Goal: Transaction & Acquisition: Purchase product/service

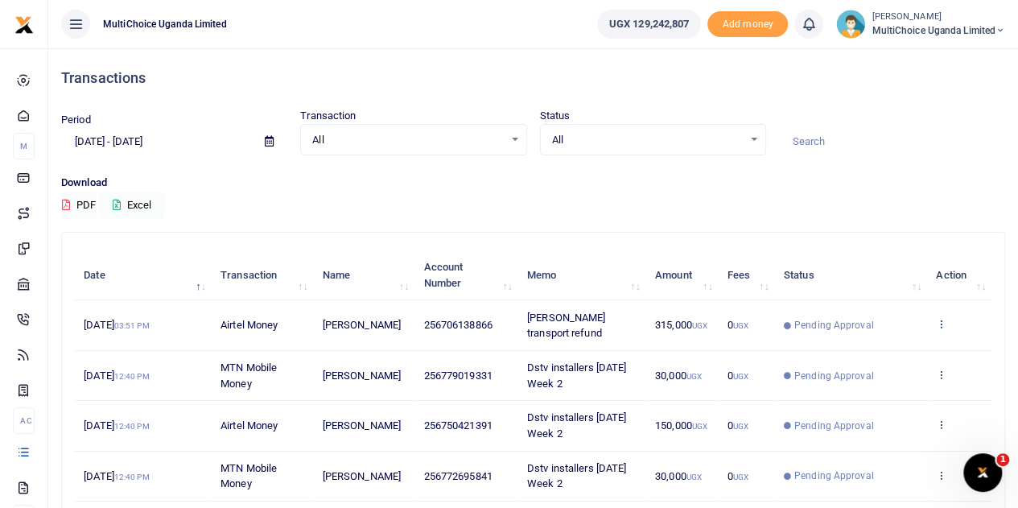
click at [938, 319] on icon at bounding box center [941, 323] width 10 height 11
click at [853, 352] on link "View details" at bounding box center [882, 351] width 127 height 23
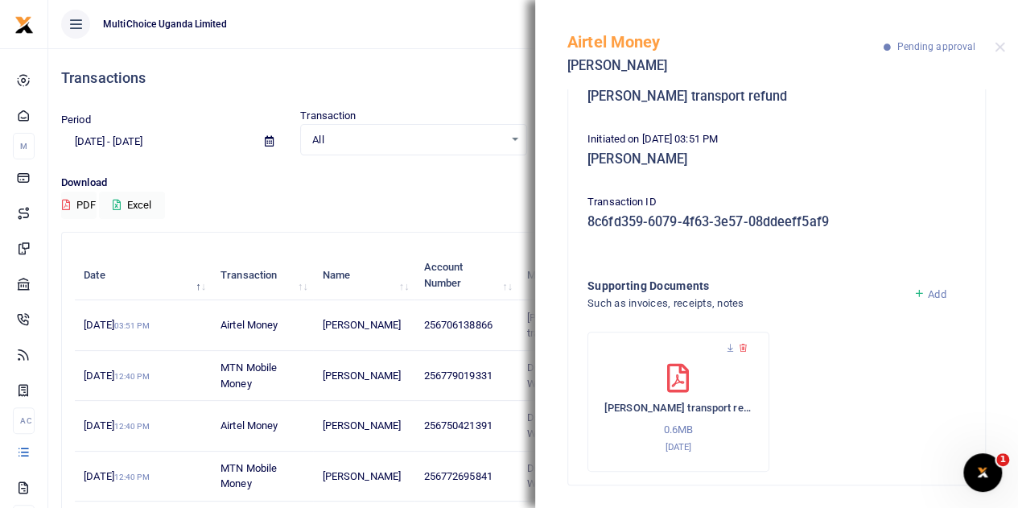
scroll to position [171, 0]
click at [1000, 47] on button "Close" at bounding box center [1000, 47] width 10 height 10
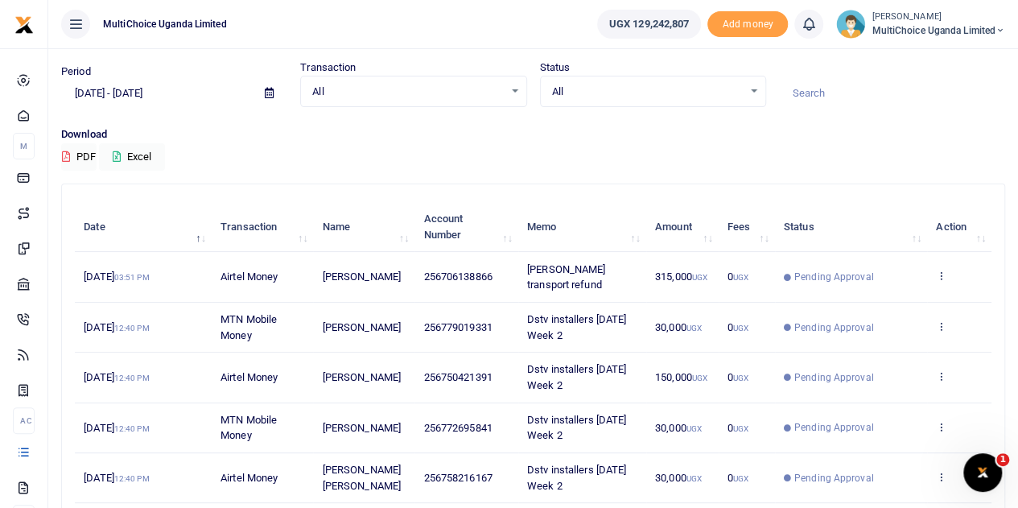
scroll to position [80, 0]
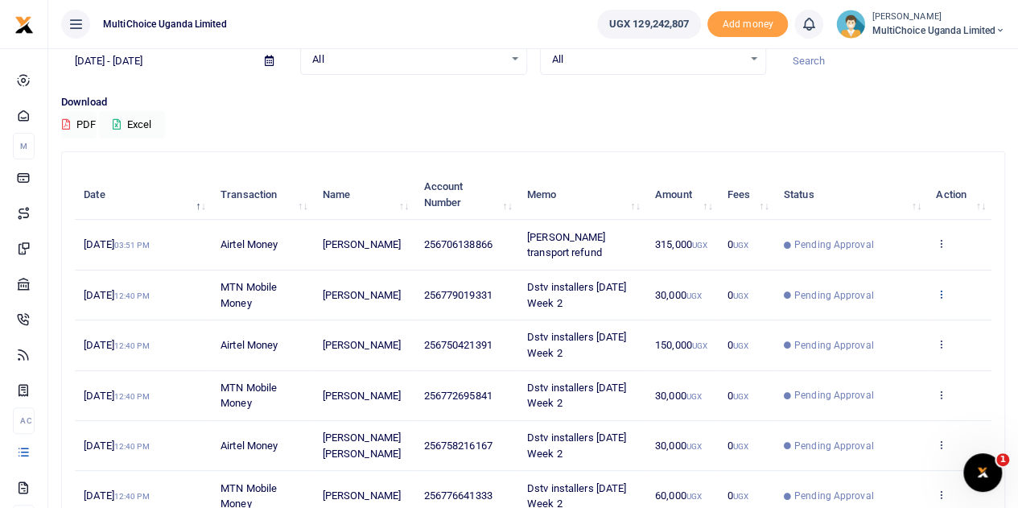
click at [938, 288] on icon at bounding box center [941, 293] width 10 height 11
click at [887, 315] on link "View details" at bounding box center [882, 321] width 127 height 23
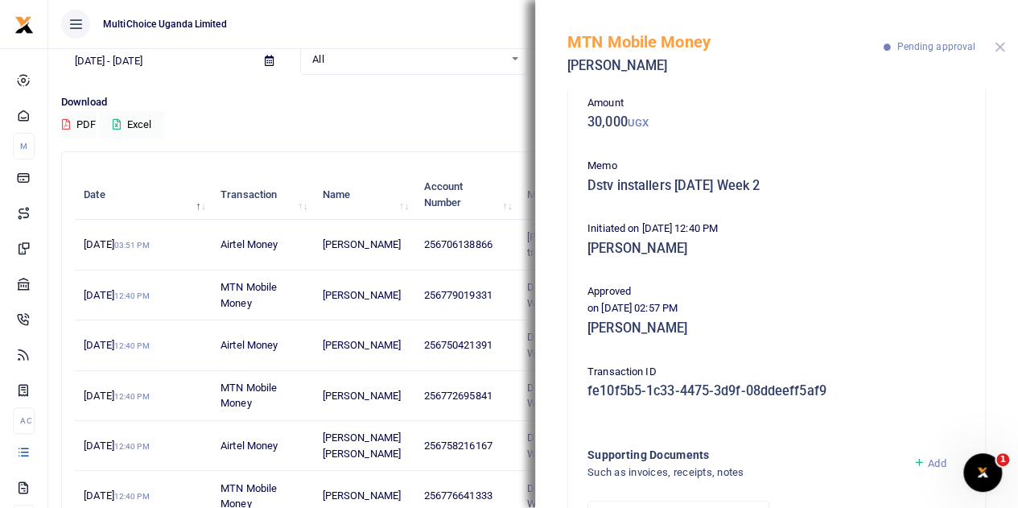
click at [996, 47] on button "Close" at bounding box center [1000, 47] width 10 height 10
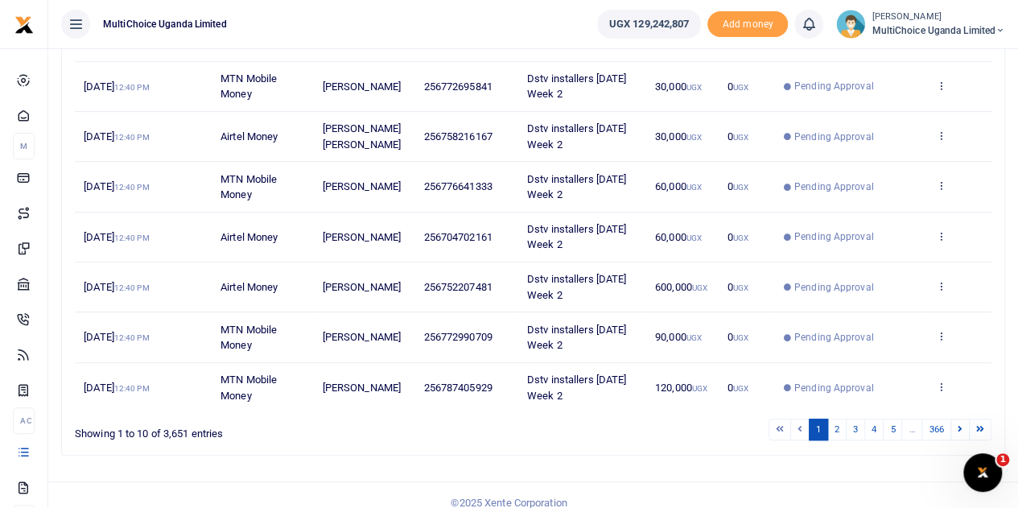
scroll to position [400, 0]
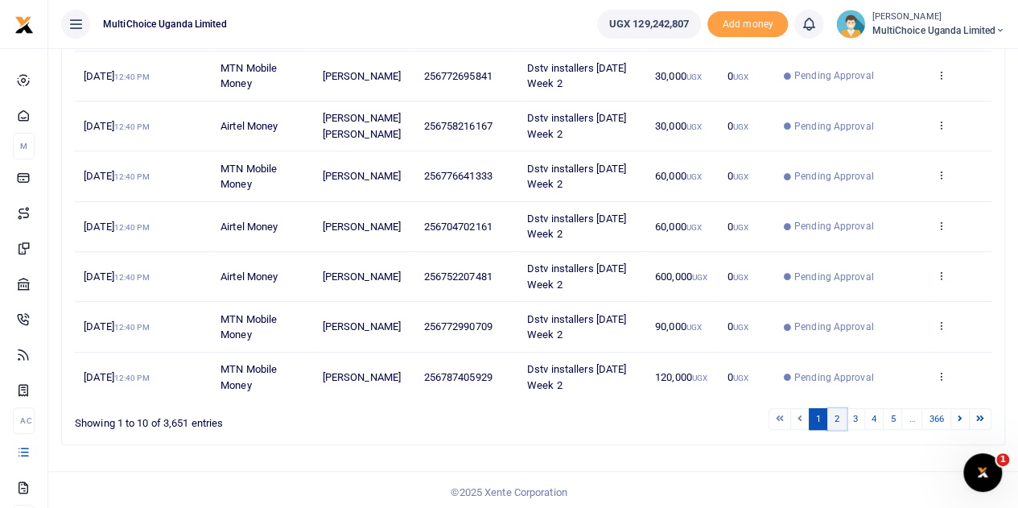
click at [844, 417] on link "2" at bounding box center [836, 419] width 19 height 22
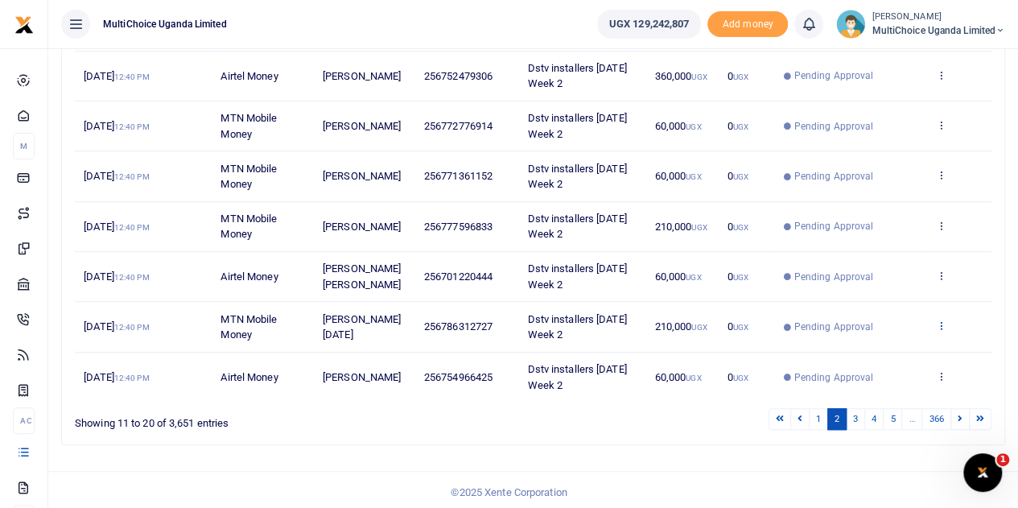
click at [940, 321] on icon at bounding box center [941, 324] width 10 height 11
click at [837, 348] on icon at bounding box center [837, 349] width 10 height 11
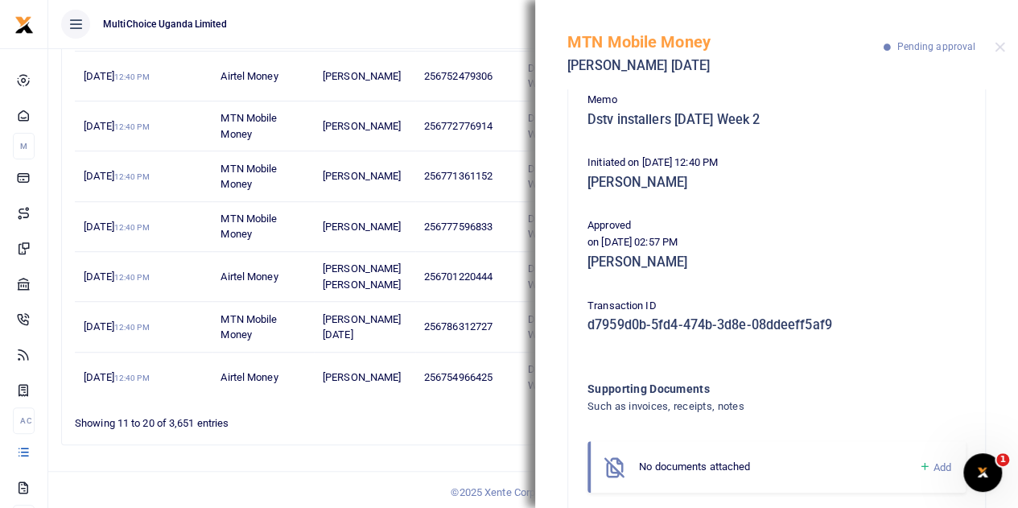
scroll to position [161, 0]
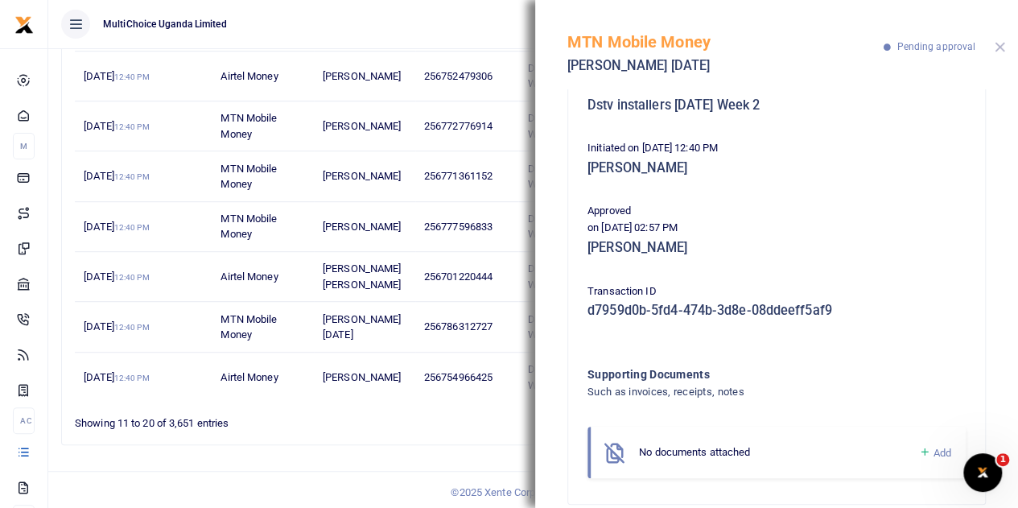
click at [998, 46] on button "Close" at bounding box center [1000, 47] width 10 height 10
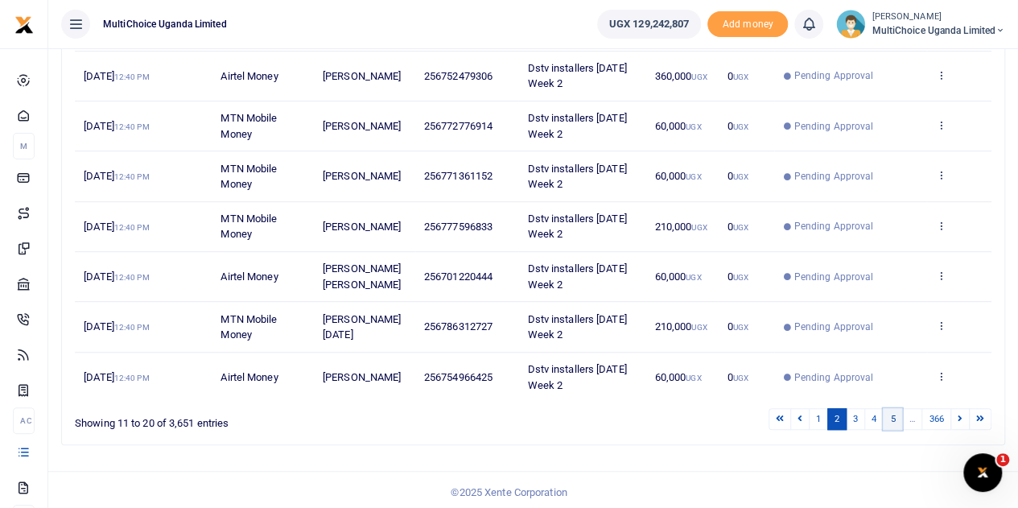
click at [894, 421] on link "5" at bounding box center [892, 419] width 19 height 22
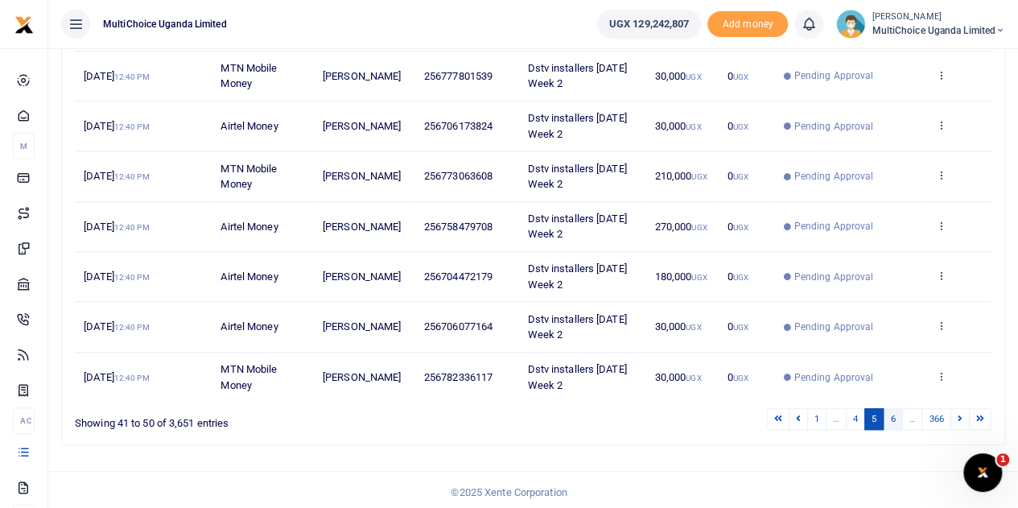
click at [896, 419] on link "6" at bounding box center [892, 419] width 19 height 22
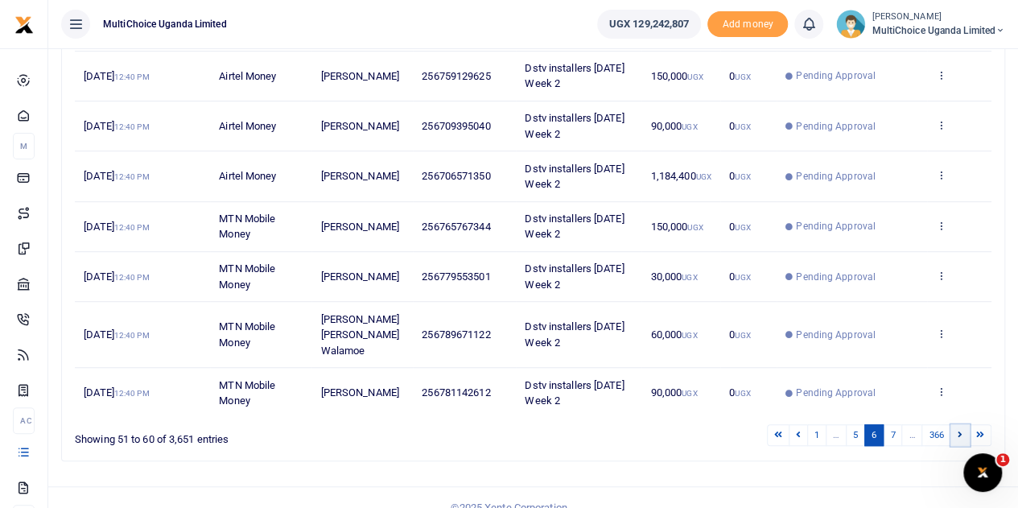
click at [962, 430] on icon at bounding box center [960, 434] width 5 height 9
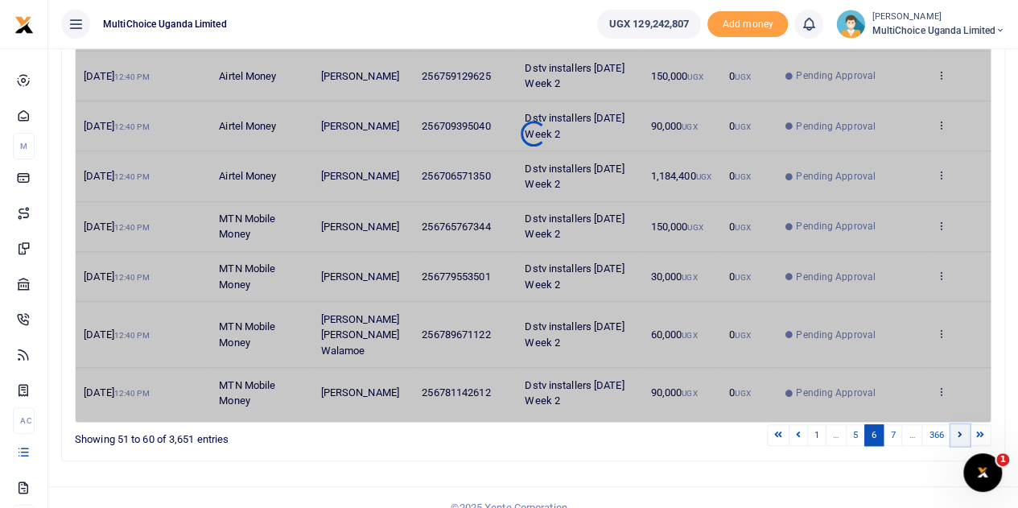
click at [962, 430] on icon at bounding box center [960, 434] width 5 height 9
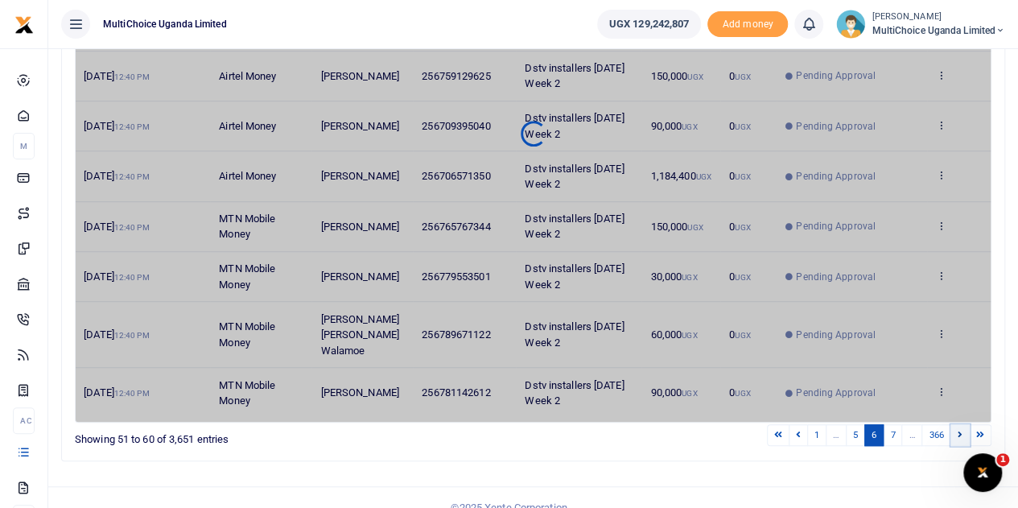
click at [962, 430] on icon at bounding box center [960, 434] width 5 height 9
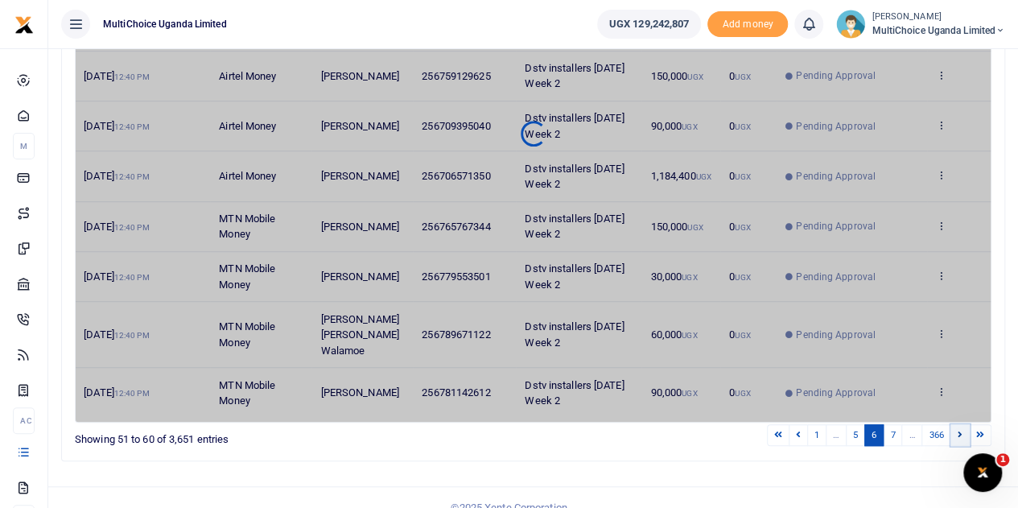
click at [962, 430] on icon at bounding box center [960, 434] width 5 height 9
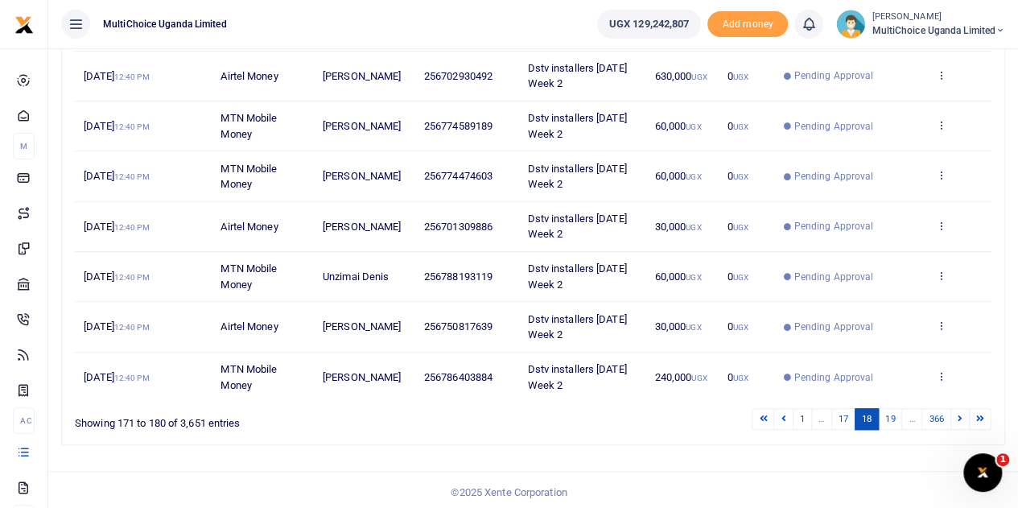
click at [962, 414] on icon at bounding box center [960, 418] width 5 height 9
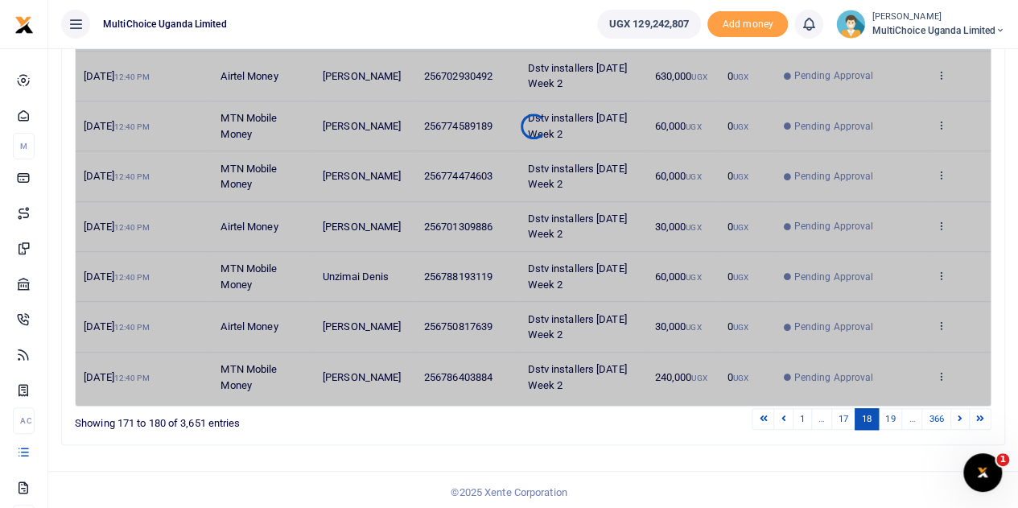
click at [962, 414] on icon at bounding box center [960, 418] width 5 height 9
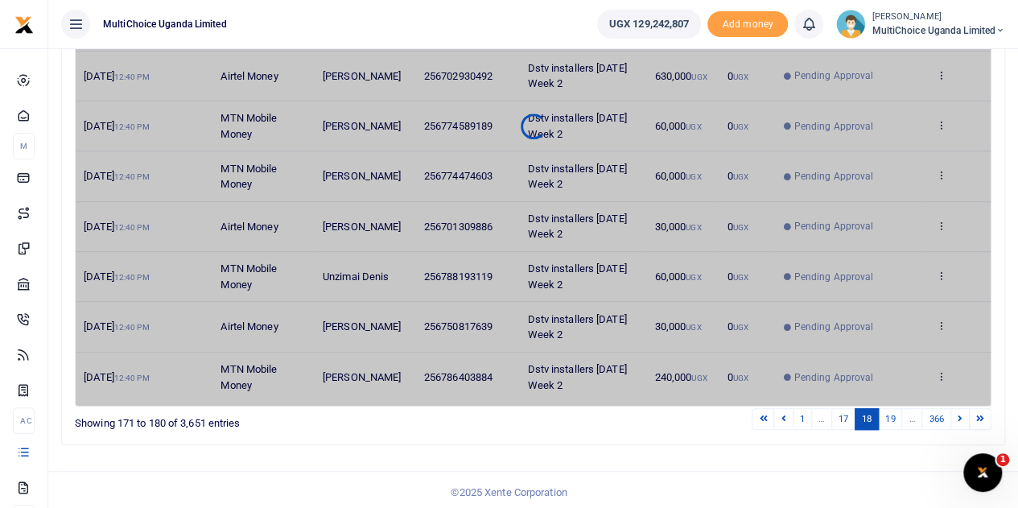
click at [962, 414] on icon at bounding box center [960, 418] width 5 height 9
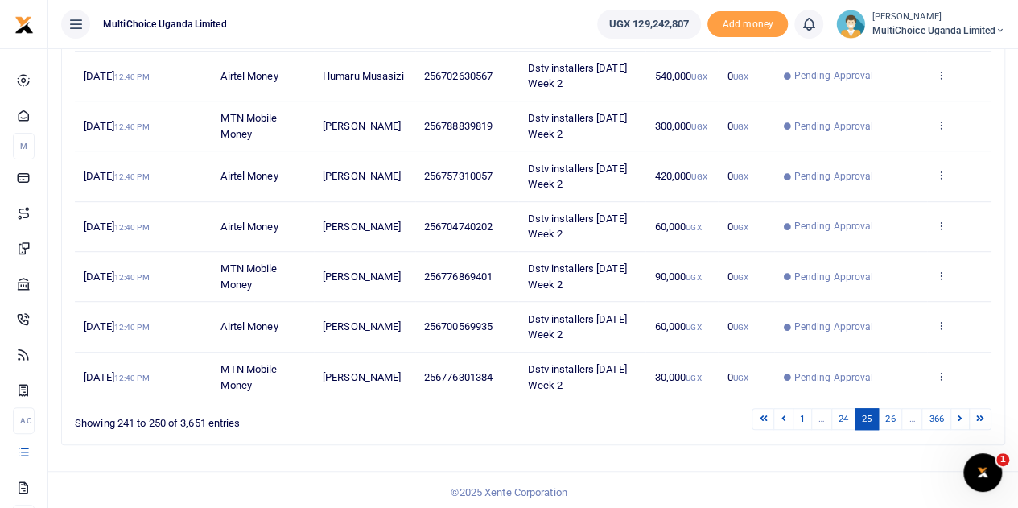
click at [962, 414] on icon at bounding box center [960, 418] width 5 height 9
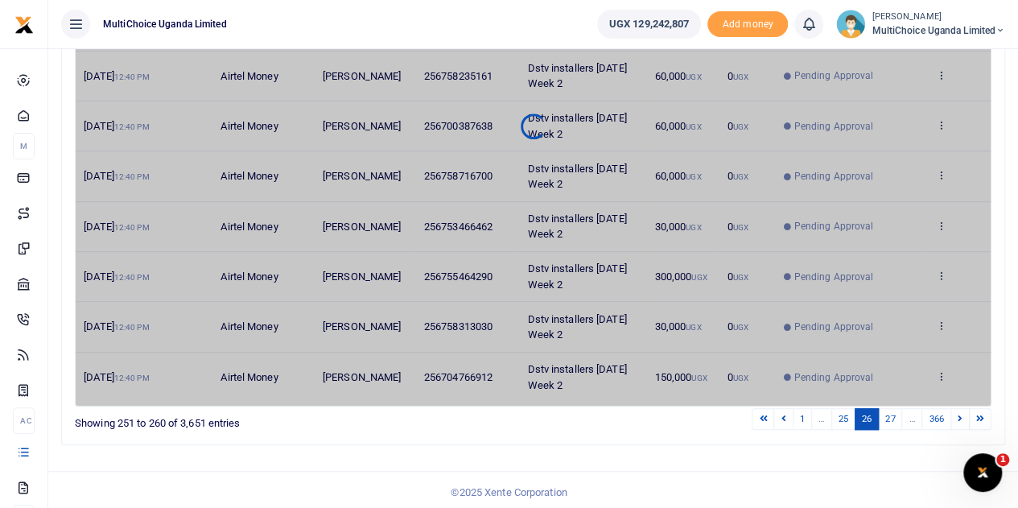
click at [962, 414] on icon at bounding box center [960, 418] width 5 height 9
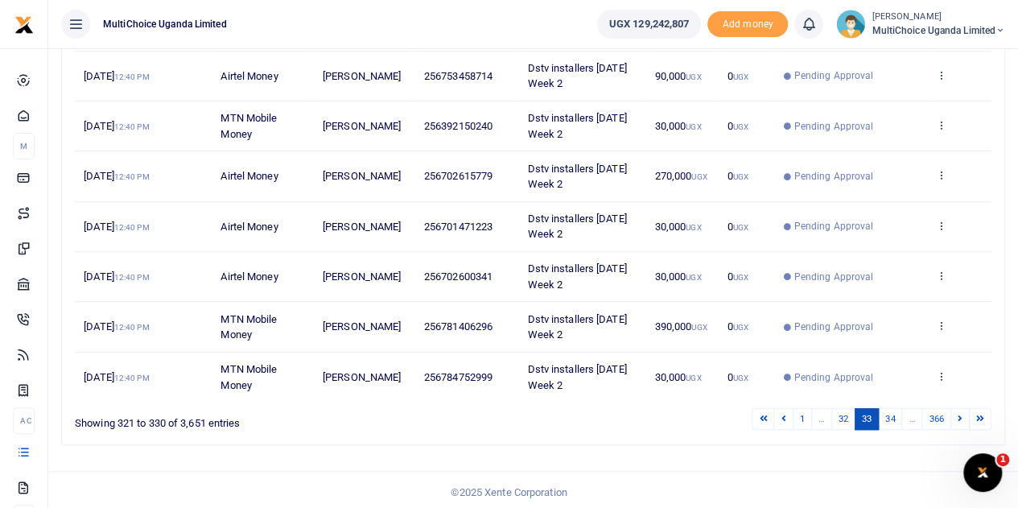
click at [962, 414] on icon at bounding box center [960, 418] width 5 height 9
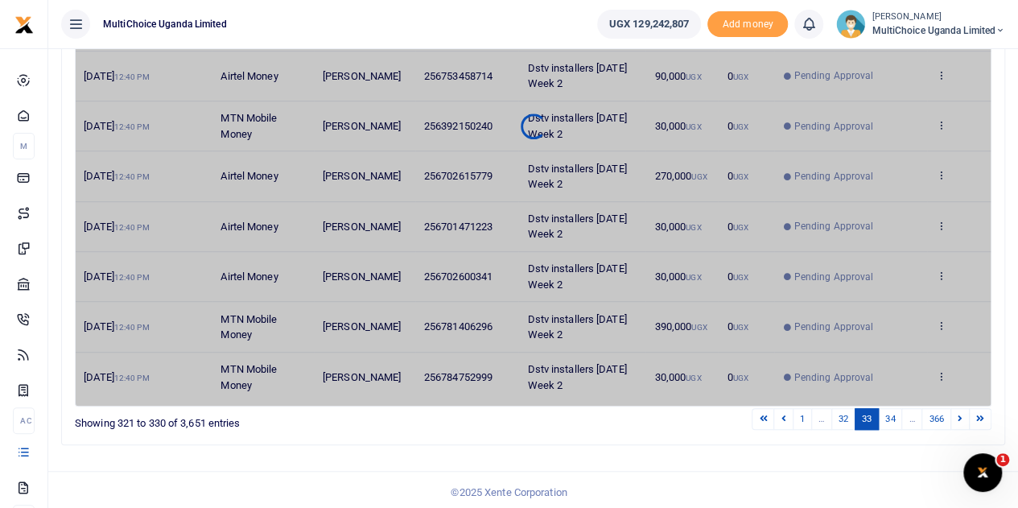
click at [962, 414] on icon at bounding box center [960, 418] width 5 height 9
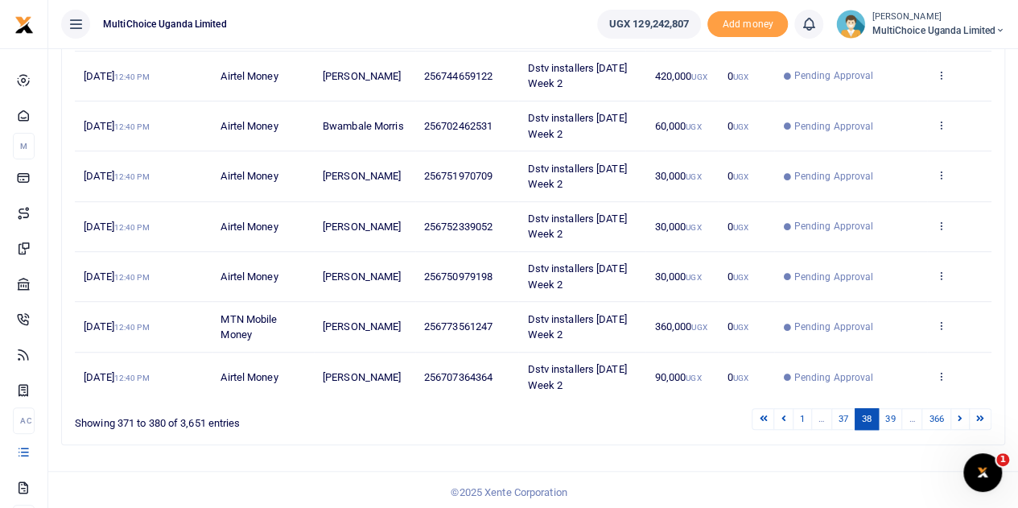
click at [962, 414] on icon at bounding box center [960, 418] width 5 height 9
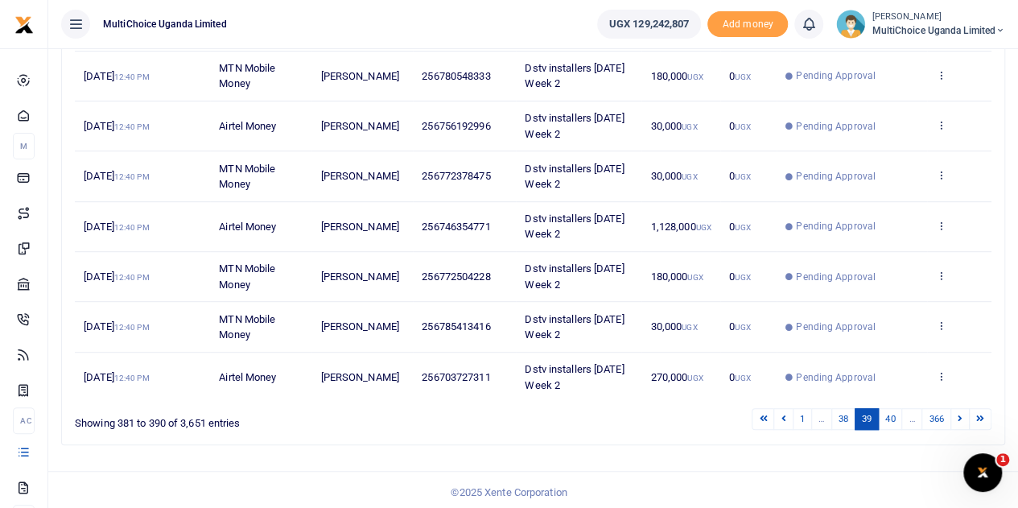
click at [962, 414] on icon at bounding box center [960, 418] width 5 height 9
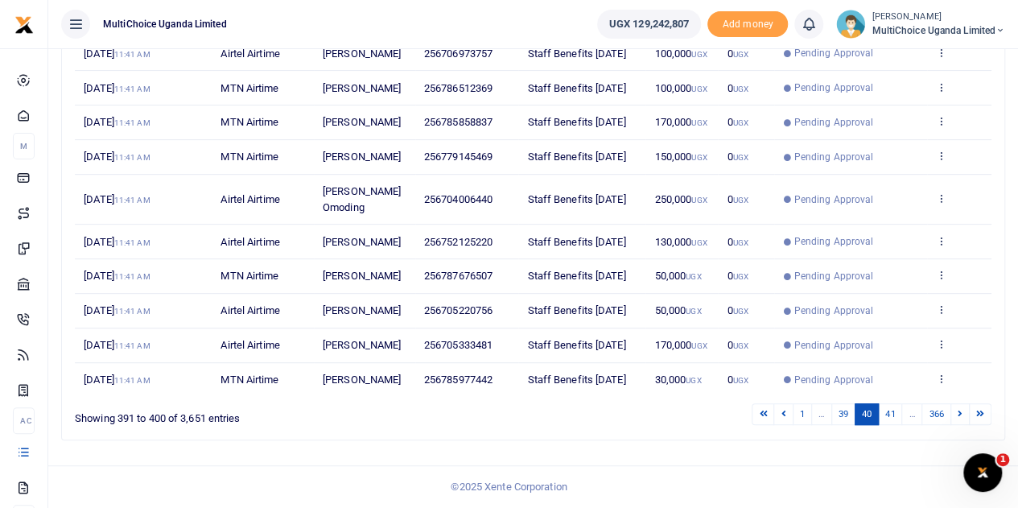
click at [962, 414] on div "Search: Date Transaction Name Account Number Memo Amount Fees Status Action 1st…" at bounding box center [533, 203] width 917 height 445
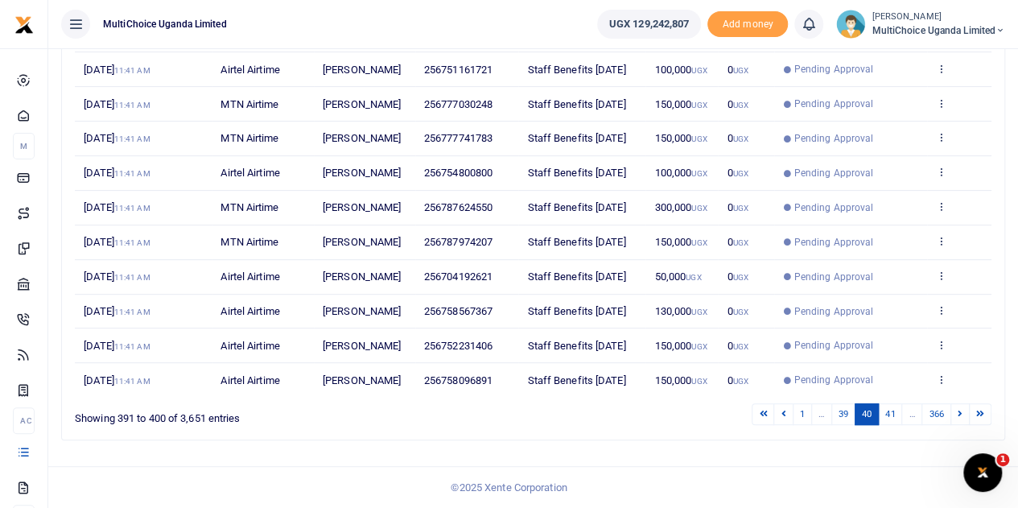
click at [962, 414] on div "Search: Date Transaction Name Account Number Memo Amount Fees Status Action 1st…" at bounding box center [533, 212] width 917 height 429
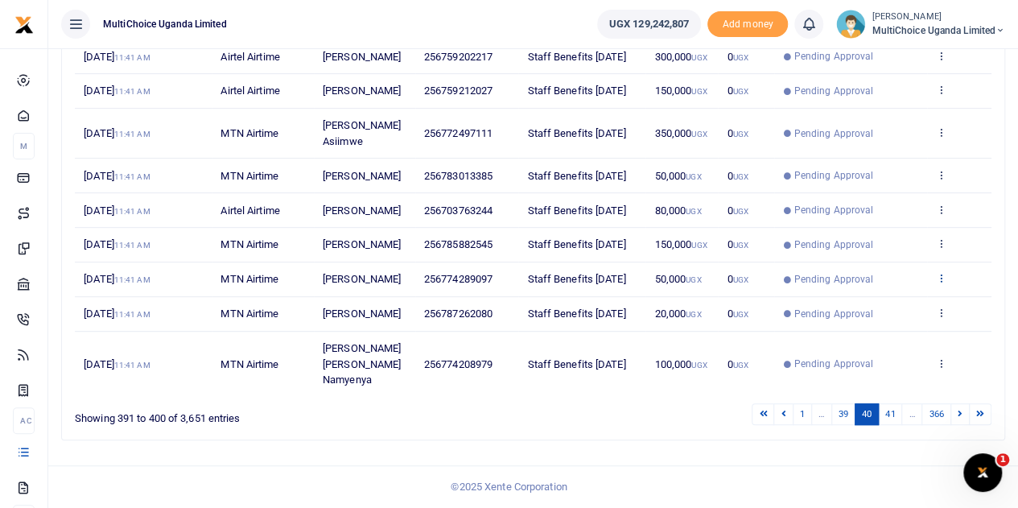
drag, startPoint x: 950, startPoint y: 284, endPoint x: 935, endPoint y: 291, distance: 16.2
click at [943, 287] on td "View details Send again" at bounding box center [959, 279] width 64 height 35
click at [938, 283] on icon at bounding box center [941, 277] width 10 height 11
click at [890, 410] on link "View details" at bounding box center [882, 421] width 127 height 23
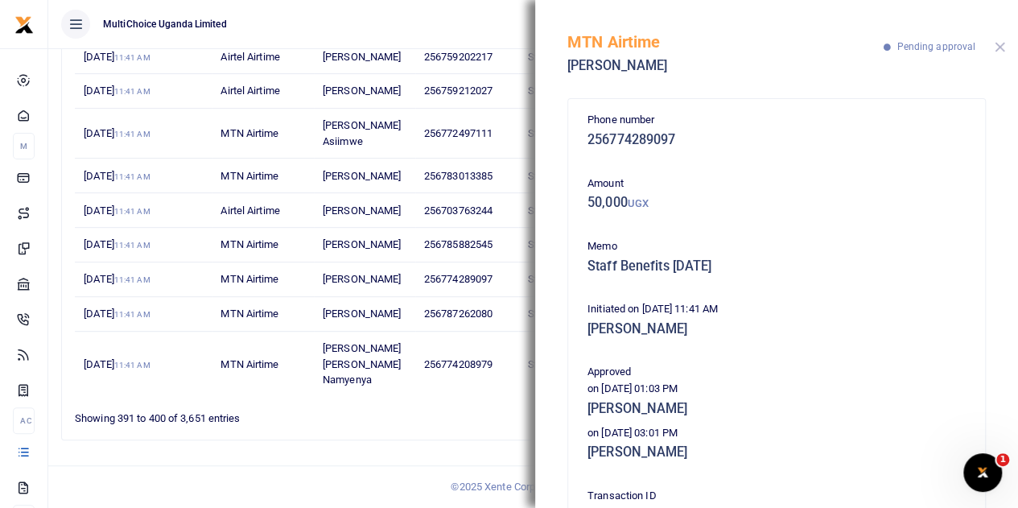
click at [996, 43] on button "Close" at bounding box center [1000, 47] width 10 height 10
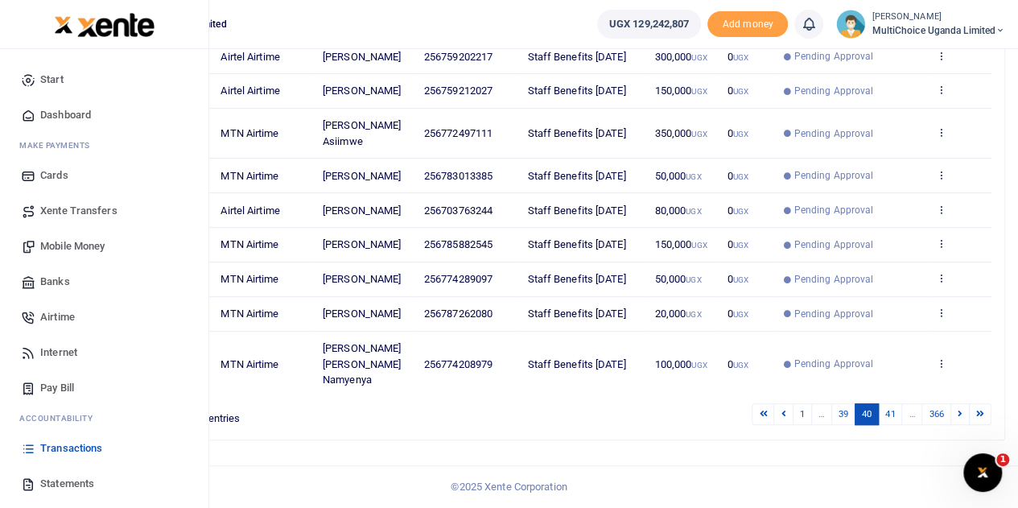
scroll to position [239, 0]
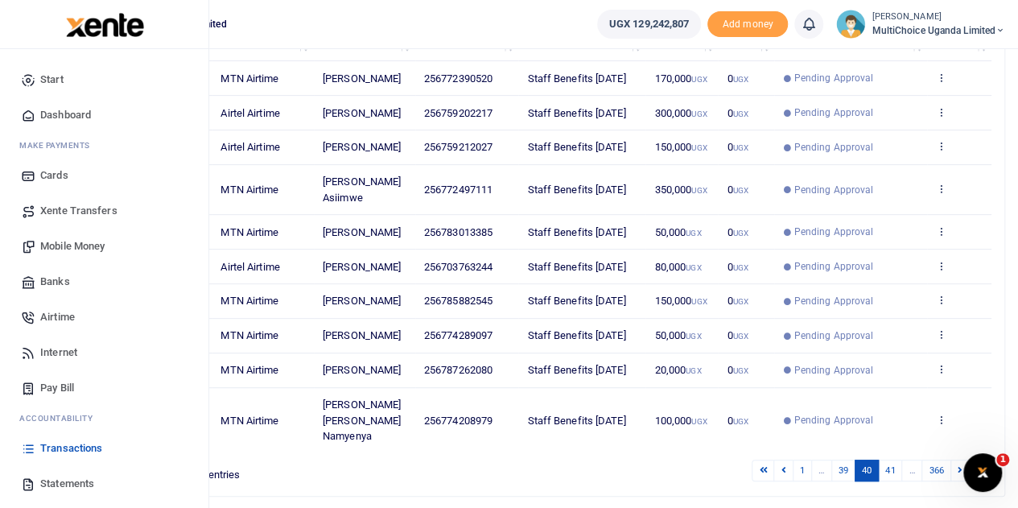
click at [76, 246] on span "Mobile Money" at bounding box center [72, 246] width 64 height 16
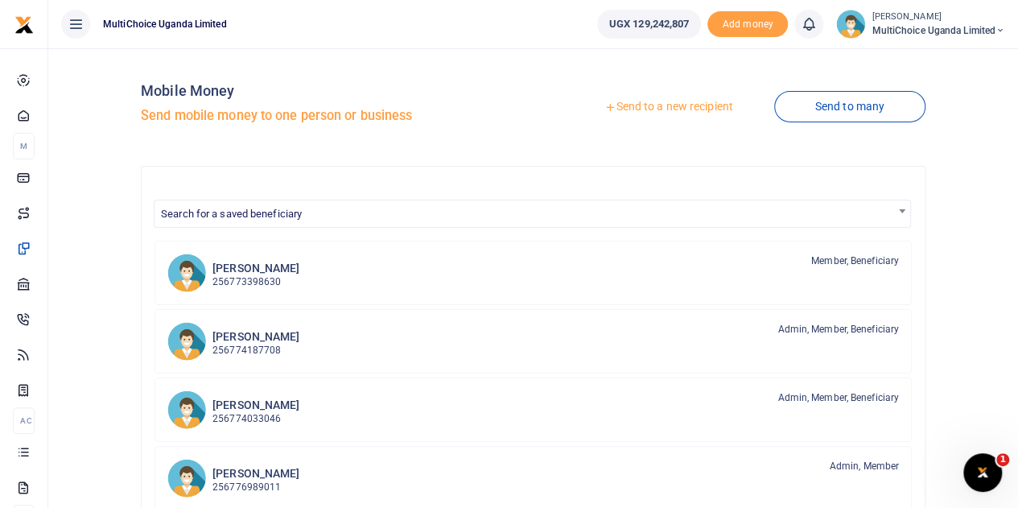
click at [711, 107] on link "Send to a new recipient" at bounding box center [668, 107] width 210 height 29
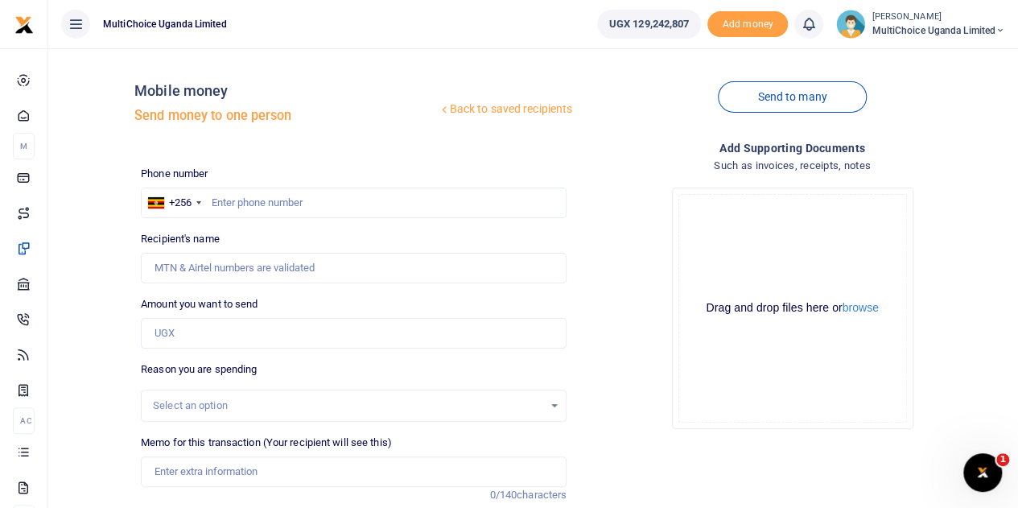
click at [332, 208] on div at bounding box center [509, 254] width 1018 height 508
click at [340, 196] on input "text" at bounding box center [354, 203] width 426 height 31
type input "0771821220"
type input "Joseph Ssewagudde"
type input "0771821220"
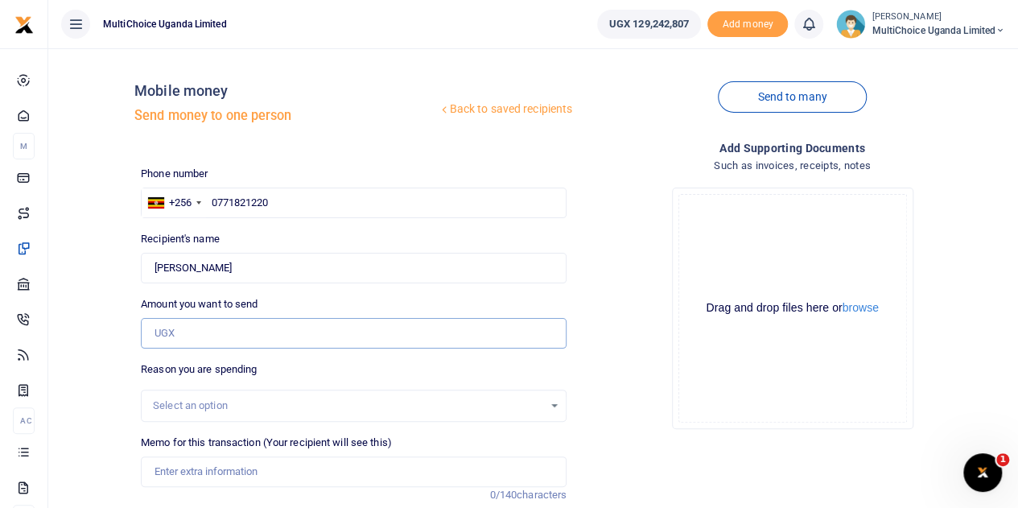
click at [327, 339] on input "Amount you want to send" at bounding box center [354, 333] width 426 height 31
click at [349, 329] on input "Amount you want to send" at bounding box center [354, 333] width 426 height 31
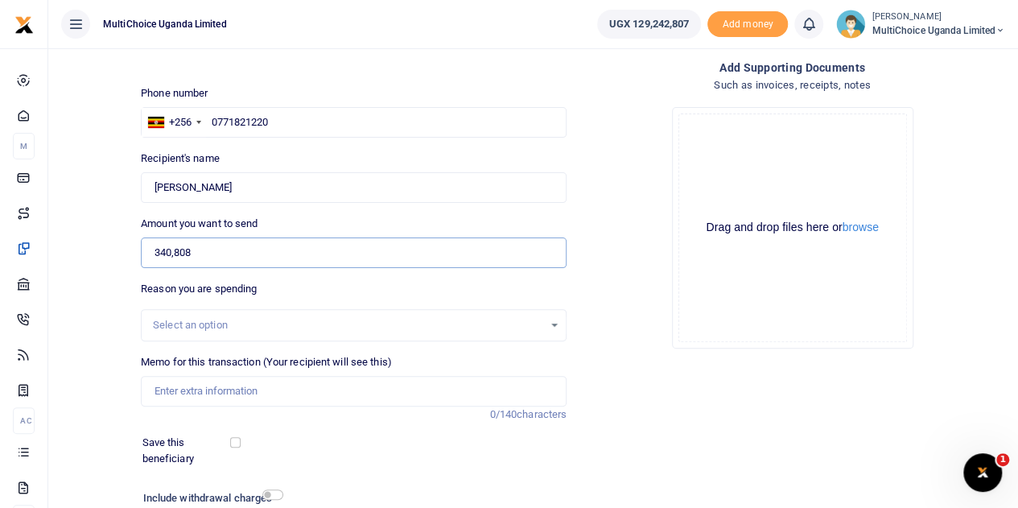
type input "340,808"
click at [307, 398] on input "Memo for this transaction (Your recipient will see this)" at bounding box center [354, 391] width 426 height 31
click at [327, 394] on input "Transport refund for Joseph Ssewagude August 25" at bounding box center [354, 391] width 426 height 31
type input "Transport refund for Joseph Ssewagude August 25"
drag, startPoint x: 327, startPoint y: 394, endPoint x: 442, endPoint y: 444, distance: 125.8
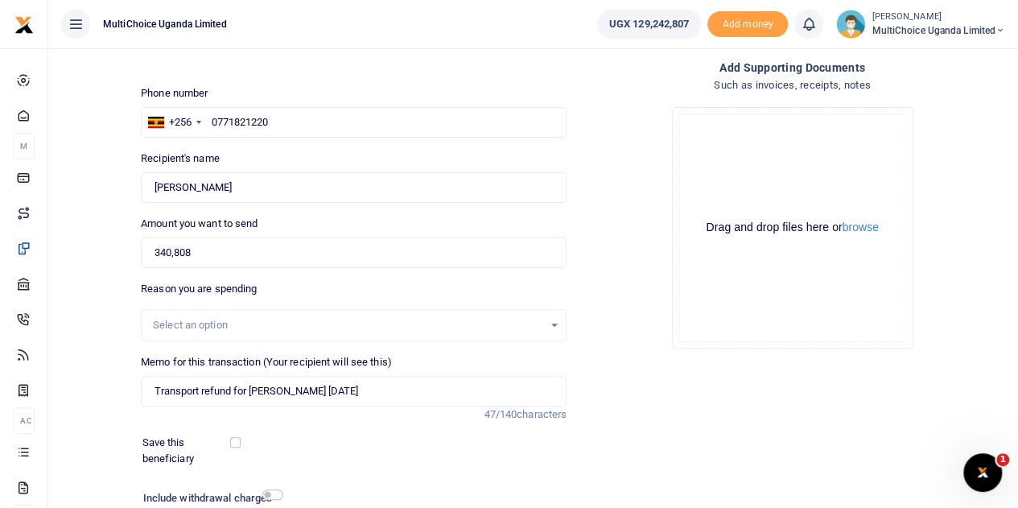
click at [442, 444] on div "Save this beneficiary" at bounding box center [344, 450] width 416 height 31
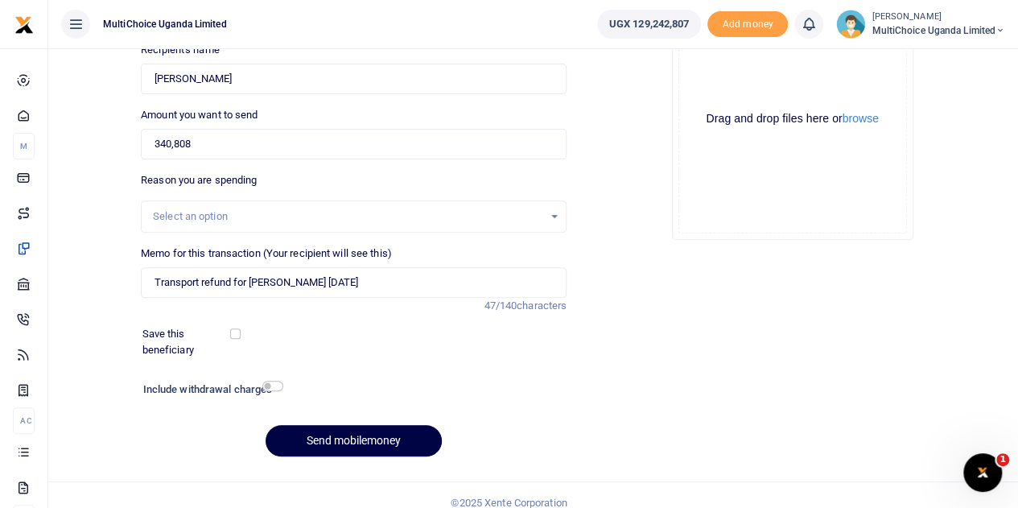
scroll to position [203, 0]
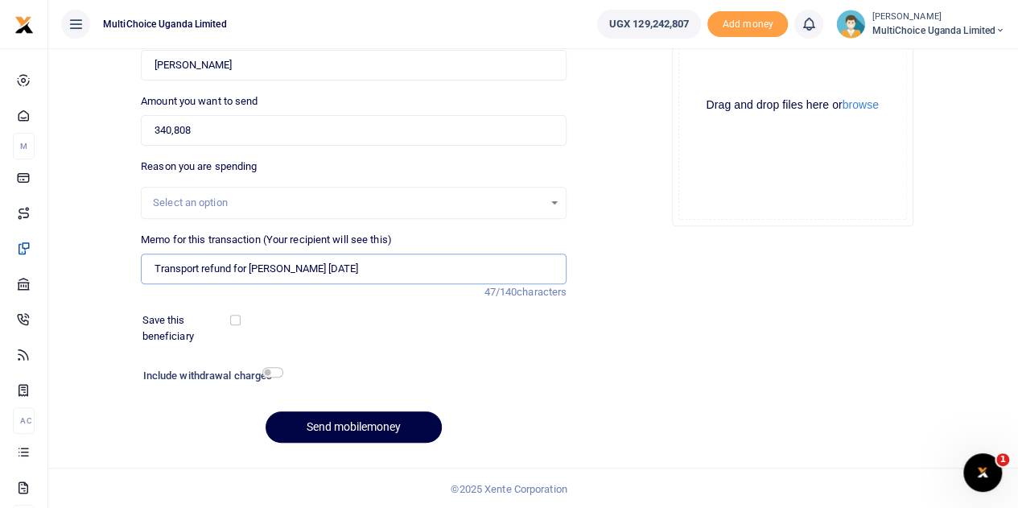
drag, startPoint x: 425, startPoint y: 265, endPoint x: 101, endPoint y: 261, distance: 324.4
click at [101, 261] on div "Back to saved recipients Mobile money Send money to one person Send to many Pho…" at bounding box center [533, 156] width 957 height 597
click at [409, 307] on div "Phone number +256 Uganda +256 0771821220 Phone is required. Recipient's name Fo…" at bounding box center [353, 209] width 439 height 493
click at [376, 431] on button "Send mobilemoney" at bounding box center [354, 426] width 176 height 31
click at [351, 272] on input "Memo for this transaction (Your recipient will see this)" at bounding box center [354, 269] width 426 height 31
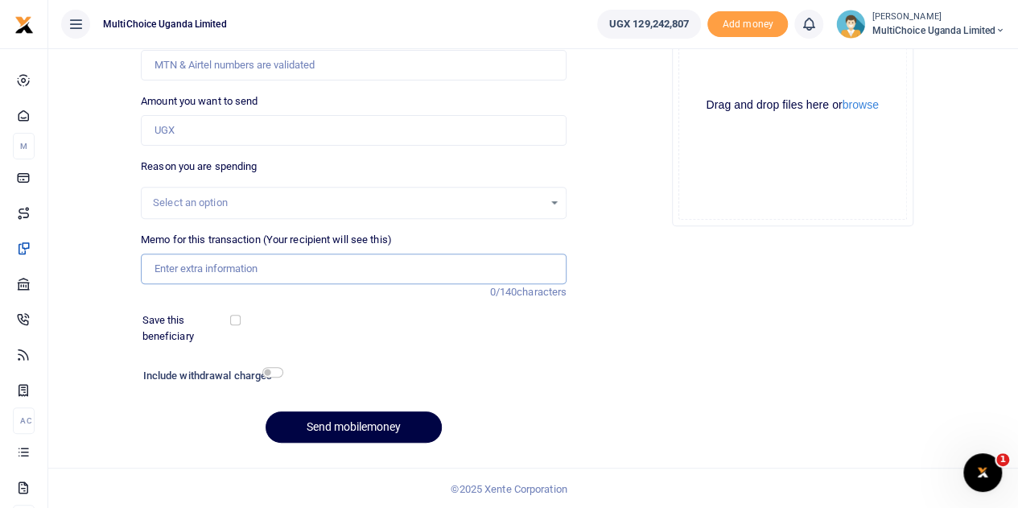
paste input "Transport refund for Joseph Ssewagude August 25"
drag, startPoint x: 377, startPoint y: 270, endPoint x: 346, endPoint y: 270, distance: 30.6
click at [346, 270] on input "Transport refund for Joseph Ssewagude August 25" at bounding box center [354, 269] width 426 height 31
type input "Transport refund for Joseph Ssewagude Sept 25"
click at [275, 128] on input "Amount you want to send" at bounding box center [354, 130] width 426 height 31
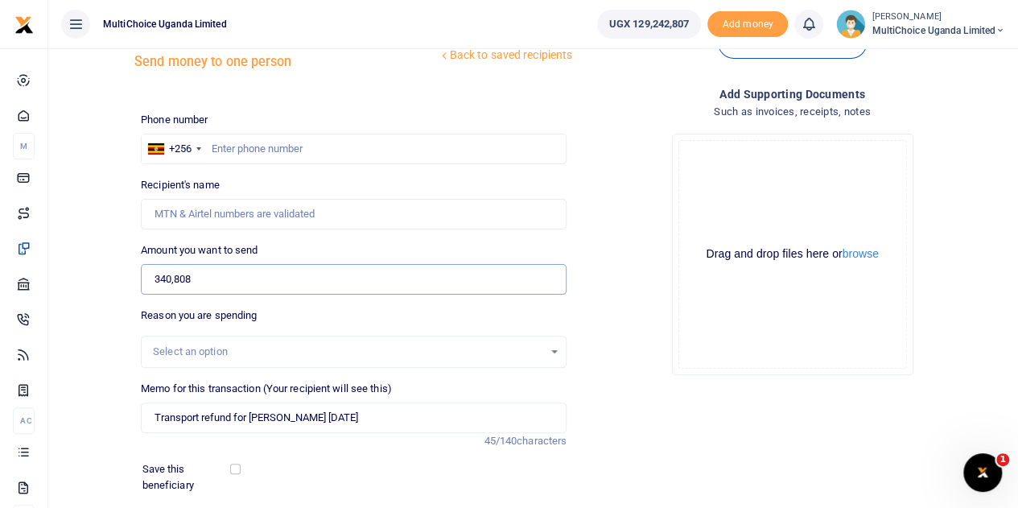
scroll to position [42, 0]
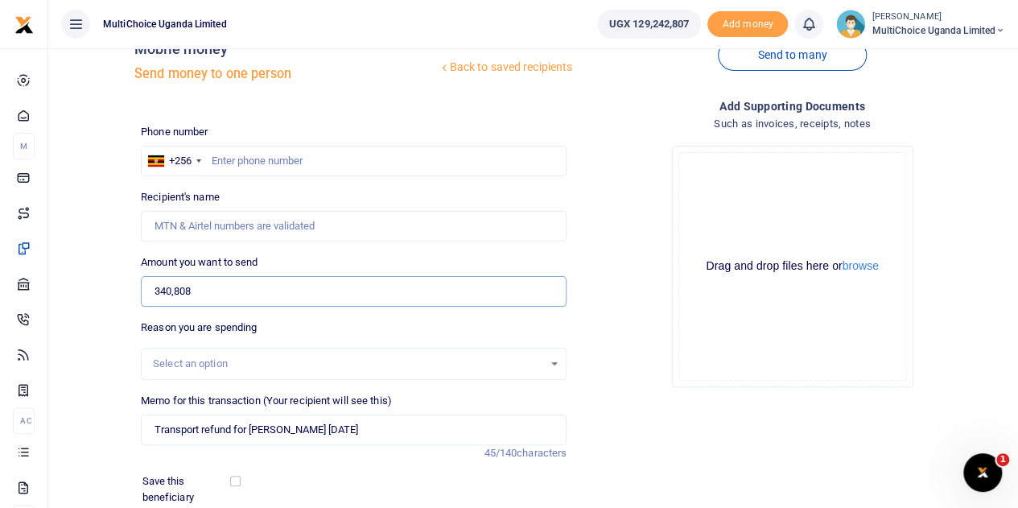
type input "340,808"
click at [261, 159] on input "text" at bounding box center [354, 161] width 426 height 31
type input "0771821220"
type input "Joseph Ssewagudde"
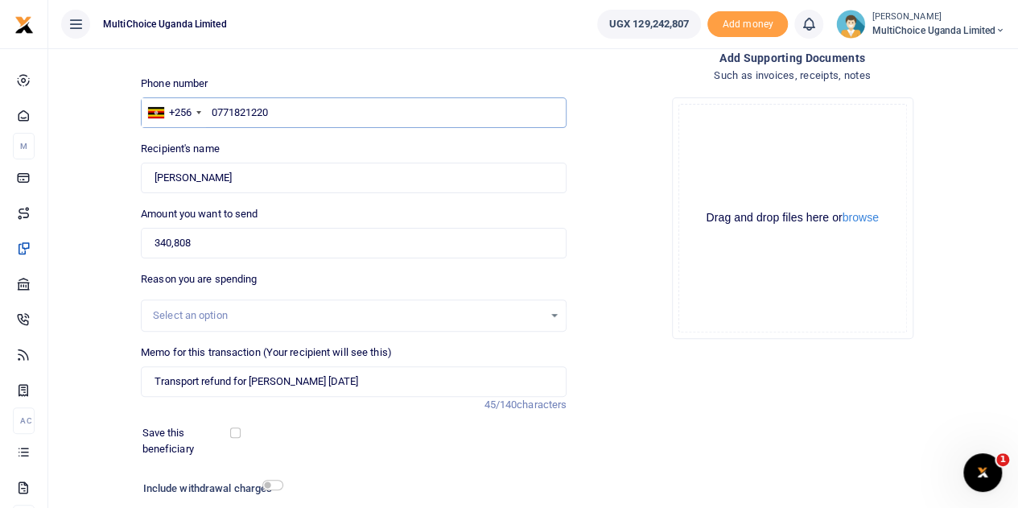
scroll to position [203, 0]
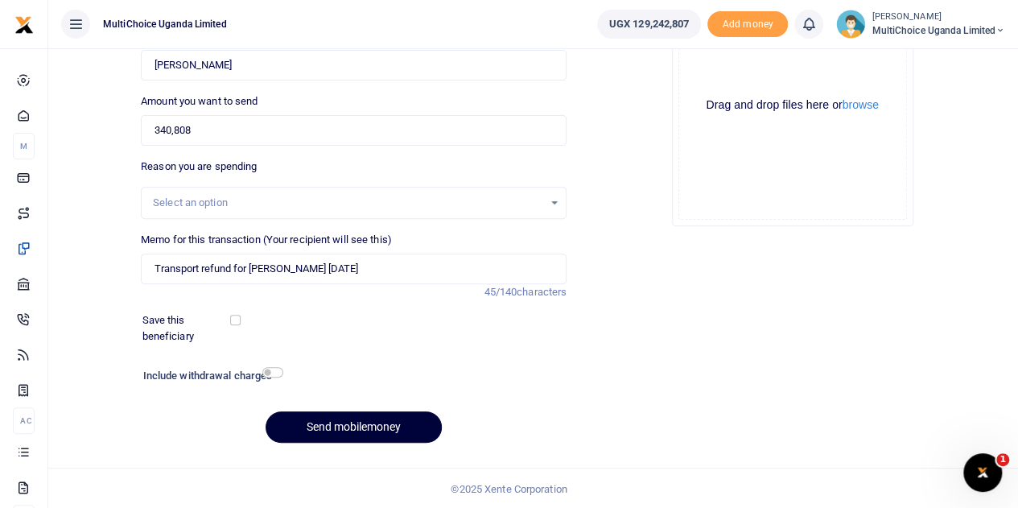
type input "0771821220"
click at [386, 418] on button "Send mobilemoney" at bounding box center [354, 426] width 176 height 31
